Goal: Use online tool/utility: Utilize a website feature to perform a specific function

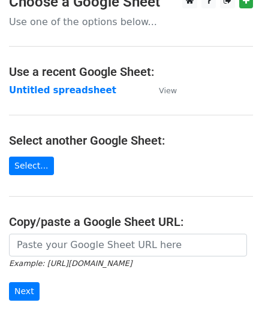
scroll to position [60, 0]
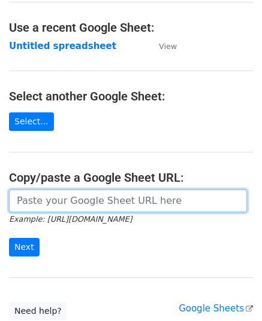
click at [75, 207] on input "url" at bounding box center [128, 201] width 238 height 23
paste input "https://docs.google.com/spreadsheets/d/1Ngu6v-wtltXsXBnGxwIQGeKOnxMHP4ckgF9MpHX…"
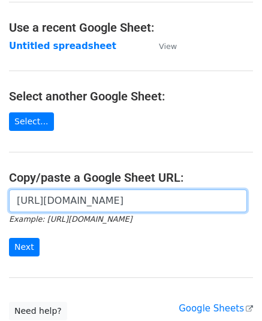
scroll to position [0, 274]
type input "https://docs.google.com/spreadsheets/d/1Ngu6v-wtltXsXBnGxwIQGeKOnxMHP4ckgF9MpHX…"
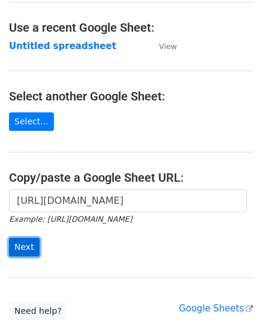
click at [27, 244] on input "Next" at bounding box center [24, 247] width 31 height 19
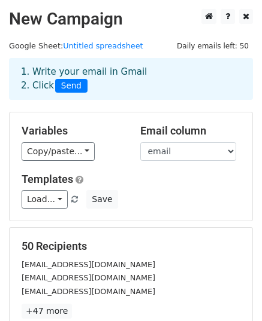
scroll to position [189, 0]
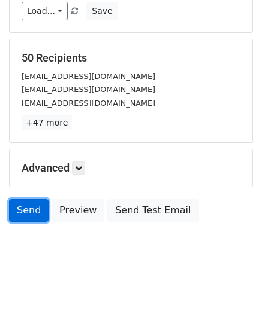
click at [40, 210] on link "Send" at bounding box center [29, 210] width 40 height 23
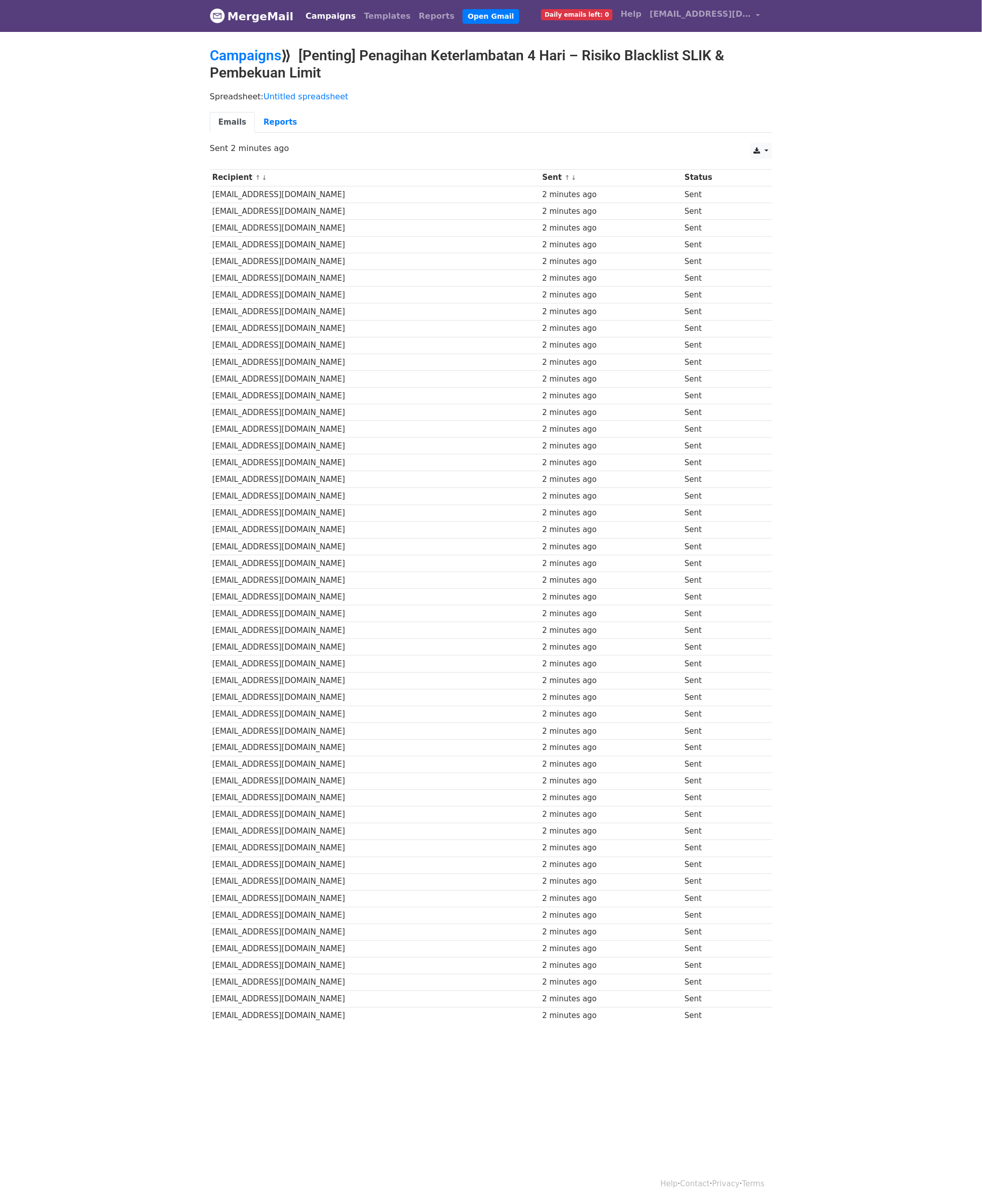
click at [490, 326] on body "MergeMail Campaigns Templates Reports Open Gmail Daily emails left: 0 Help [EMA…" at bounding box center [491, 536] width 982 height 1073
click at [490, 129] on body "MergeMail Campaigns Templates Reports Open Gmail Daily emails left: 0 Help [EMA…" at bounding box center [491, 536] width 982 height 1073
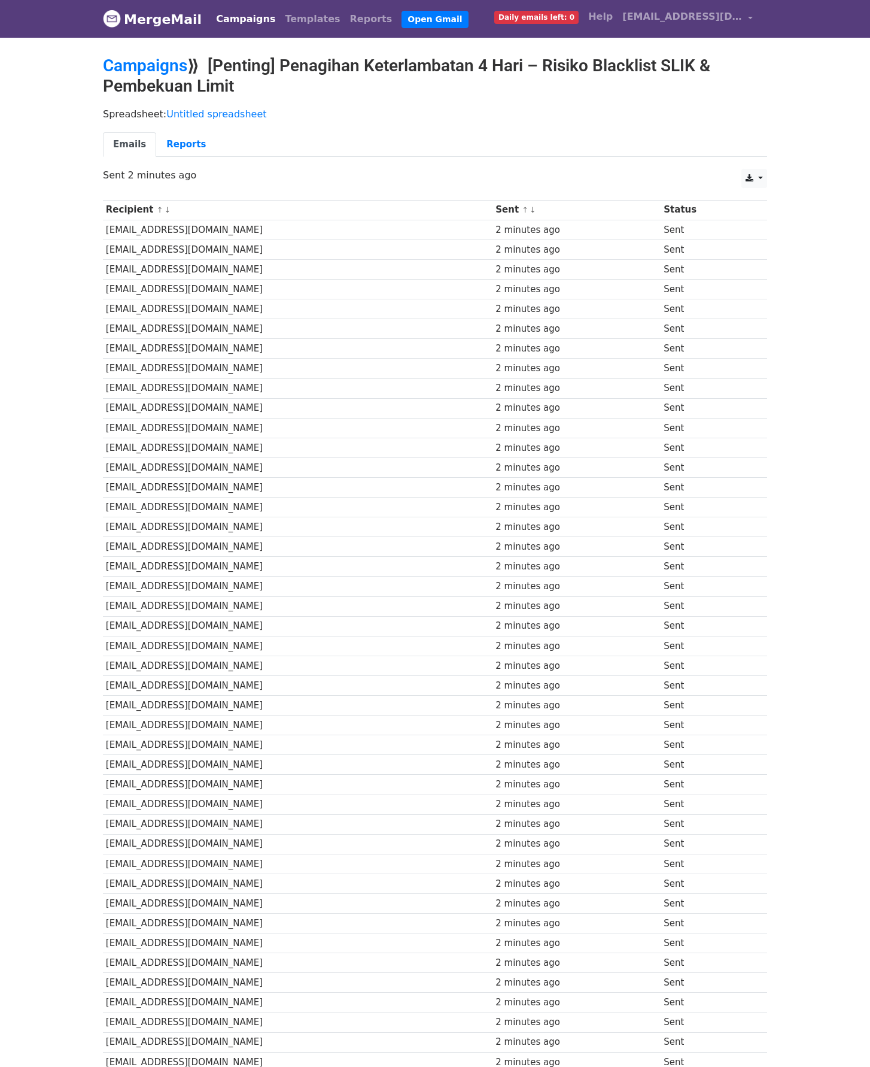
click at [579, 106] on div "Spreadsheet: Untitled spreadsheet Emails Reports" at bounding box center [435, 135] width 682 height 67
